Goal: Information Seeking & Learning: Compare options

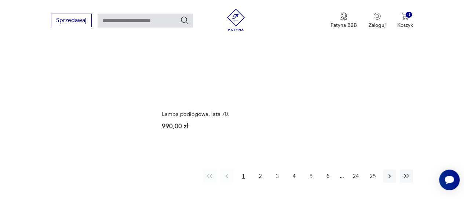
scroll to position [1012, 0]
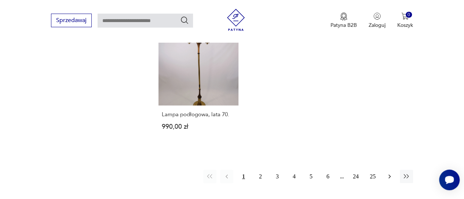
click at [387, 174] on icon "button" at bounding box center [389, 175] width 7 height 7
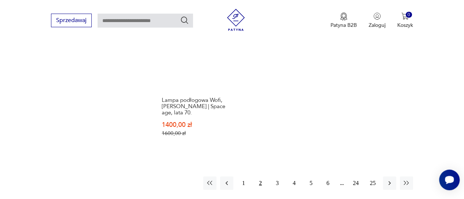
scroll to position [1056, 0]
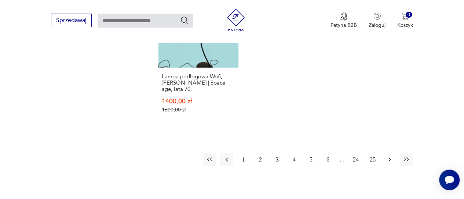
click at [393, 153] on button "button" at bounding box center [389, 159] width 13 height 13
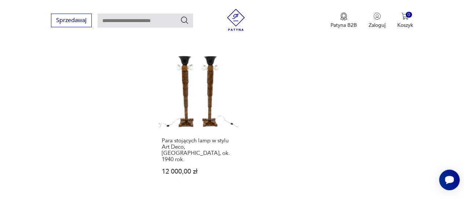
scroll to position [1033, 0]
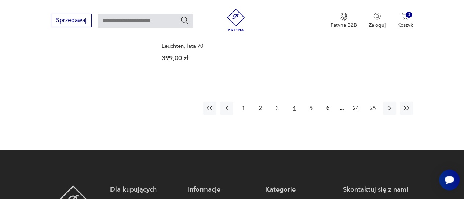
scroll to position [1107, 0]
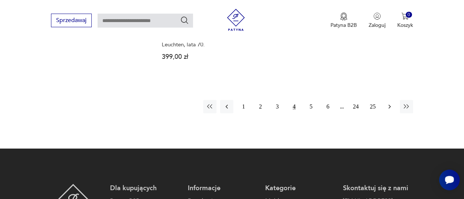
click at [392, 103] on icon "button" at bounding box center [389, 106] width 7 height 7
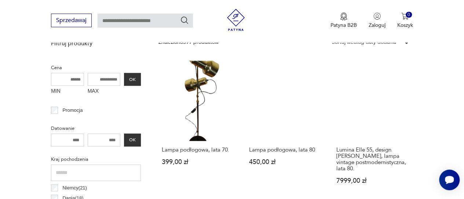
scroll to position [194, 0]
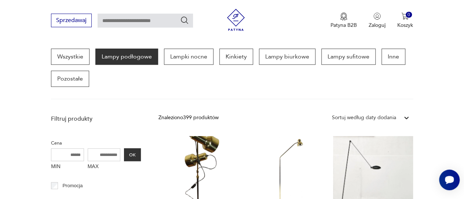
click at [339, 71] on div "Wszystkie Lampy podłogowe Lampki nocne Kinkiety Lampy biurkowe Lampy sufitowe I…" at bounding box center [232, 67] width 362 height 38
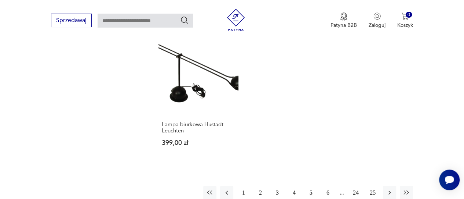
scroll to position [1067, 0]
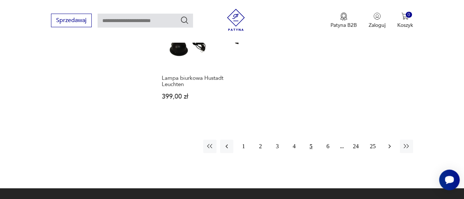
click at [391, 142] on icon "button" at bounding box center [389, 145] width 7 height 7
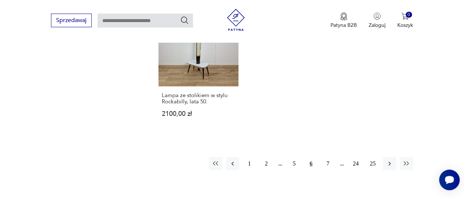
scroll to position [1046, 0]
click at [388, 160] on icon "button" at bounding box center [389, 163] width 7 height 7
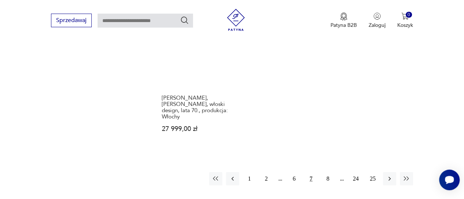
scroll to position [1057, 0]
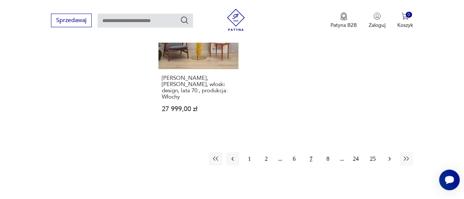
click at [389, 155] on icon "button" at bounding box center [389, 158] width 7 height 7
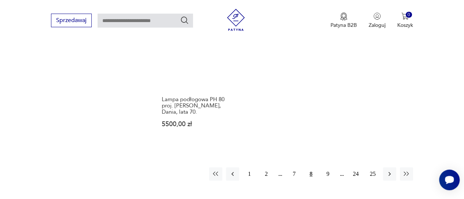
scroll to position [1054, 0]
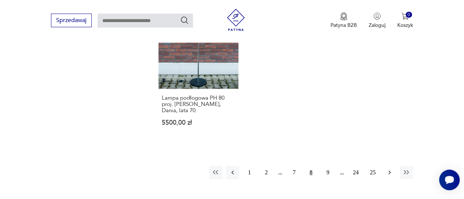
click at [389, 168] on icon "button" at bounding box center [389, 171] width 7 height 7
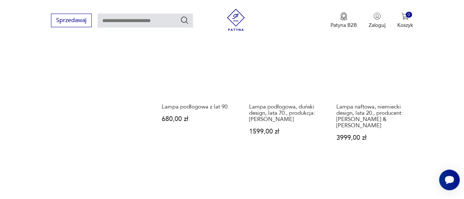
scroll to position [886, 0]
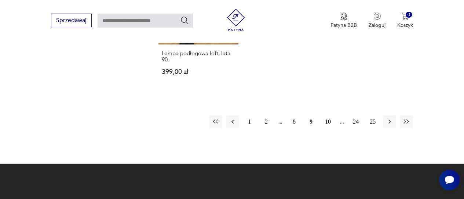
scroll to position [1088, 0]
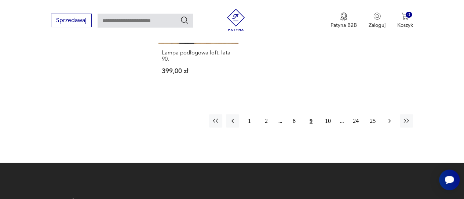
click at [390, 119] on icon "button" at bounding box center [390, 121] width 2 height 4
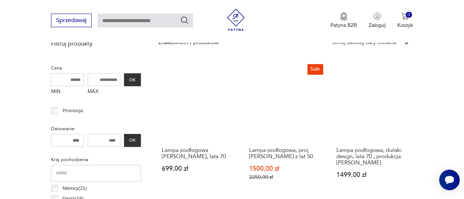
scroll to position [269, 0]
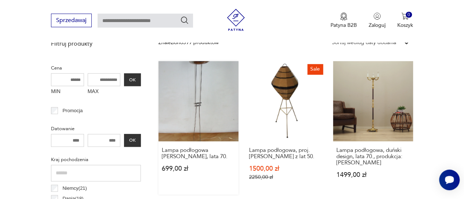
click at [196, 87] on link "Lampa podłogowa [PERSON_NAME], lata 70. 699,00 zł" at bounding box center [199, 127] width 80 height 133
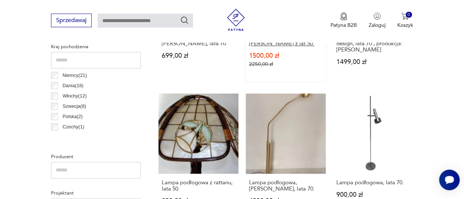
scroll to position [369, 0]
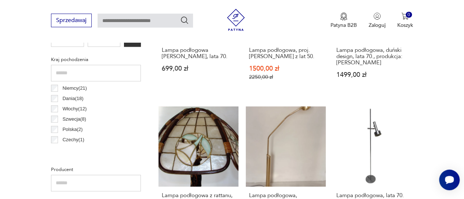
click at [159, 20] on input "text" at bounding box center [145, 21] width 95 height 14
click at [102, 135] on div "Czechy ( 1 )" at bounding box center [96, 139] width 90 height 10
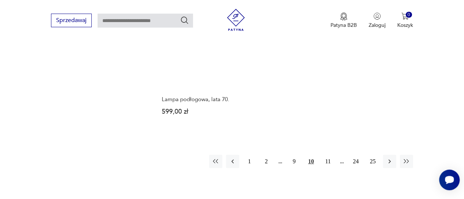
scroll to position [1031, 0]
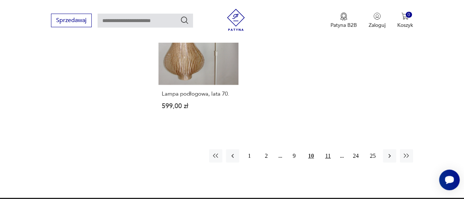
click at [328, 155] on button "11" at bounding box center [327, 155] width 13 height 13
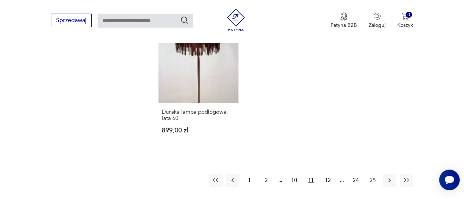
scroll to position [1054, 0]
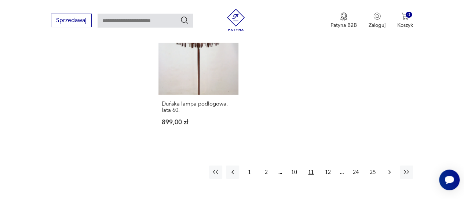
click at [388, 168] on icon "button" at bounding box center [389, 171] width 7 height 7
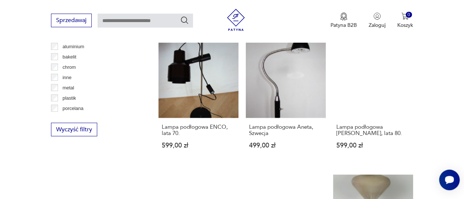
scroll to position [724, 0]
